Goal: Navigation & Orientation: Find specific page/section

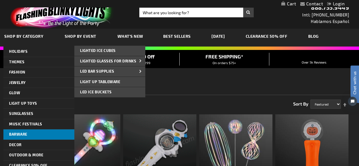
scroll to position [28, 0]
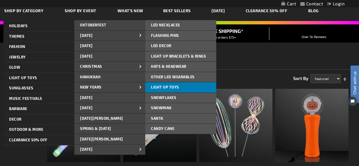
click at [178, 88] on span "Light Up Toys" at bounding box center [165, 87] width 28 height 5
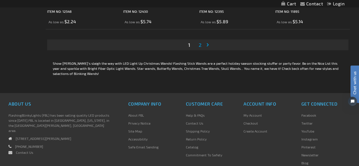
scroll to position [1760, 0]
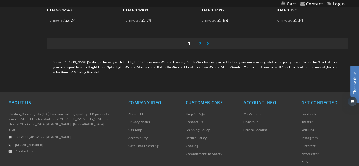
click at [200, 46] on span "2" at bounding box center [200, 43] width 3 height 6
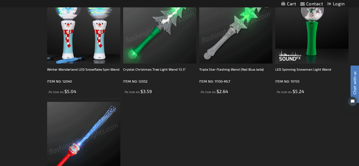
scroll to position [511, 0]
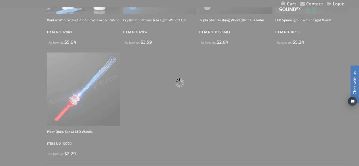
scroll to position [498, 0]
